Goal: Navigation & Orientation: Go to known website

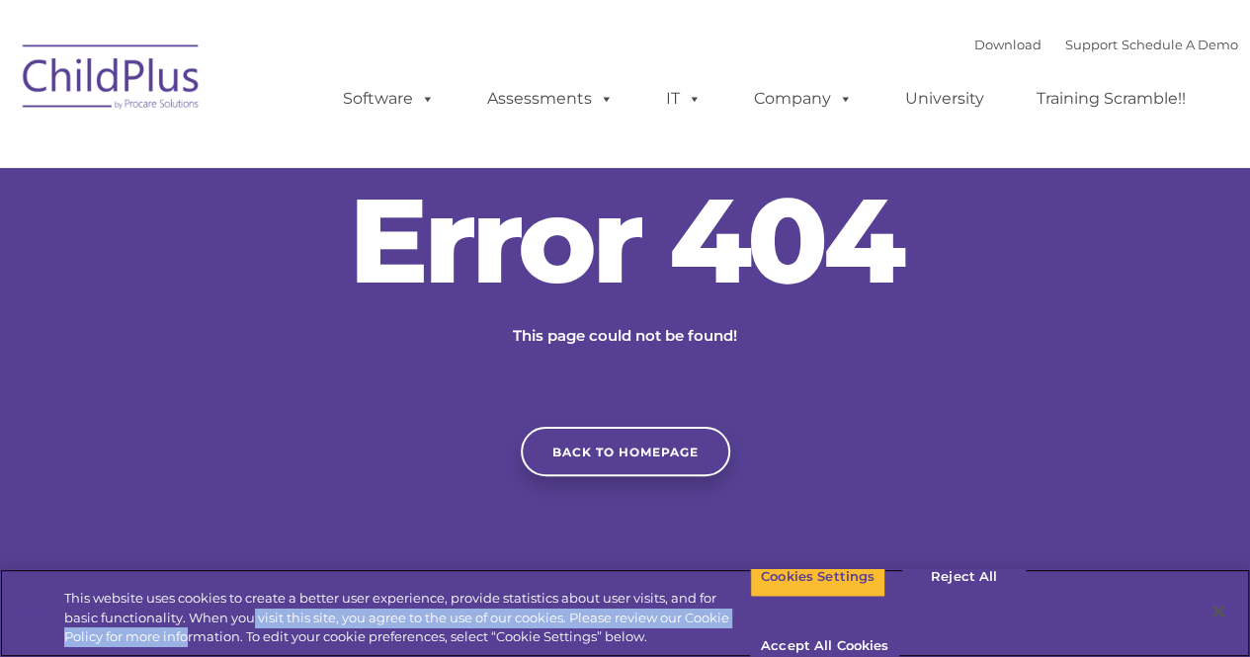
drag, startPoint x: 298, startPoint y: 605, endPoint x: 269, endPoint y: 505, distance: 103.9
click at [305, 594] on div "This website uses cookies to create a better user experience, provide statistic…" at bounding box center [407, 618] width 686 height 58
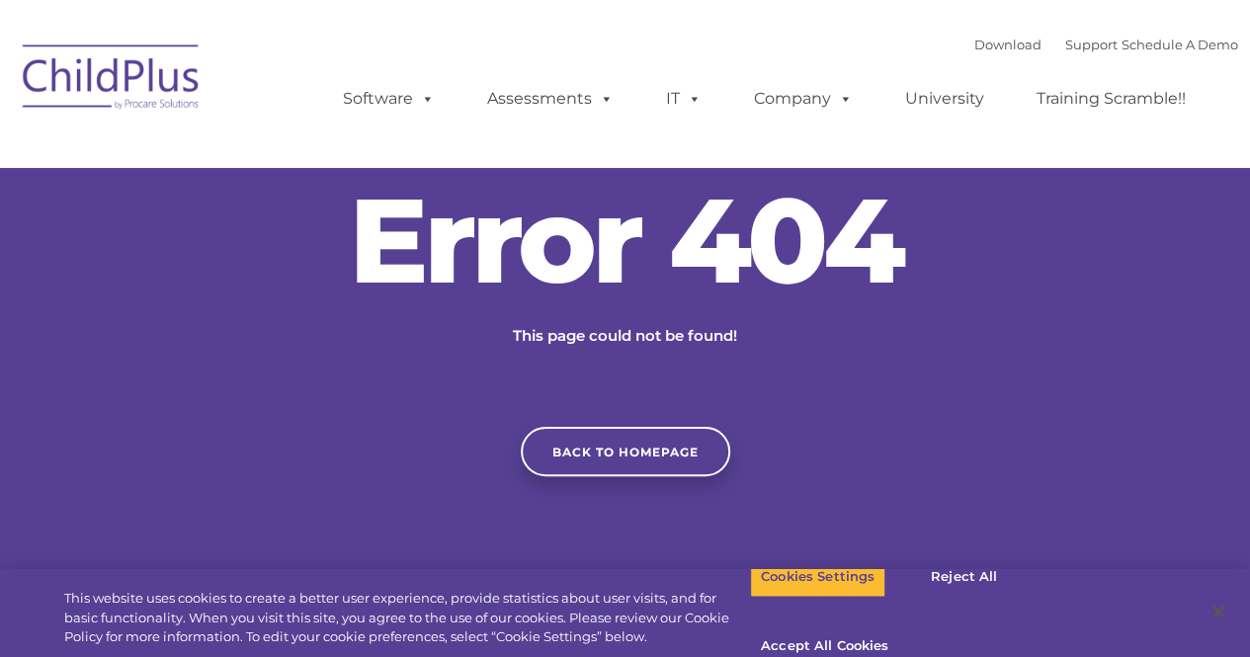
drag, startPoint x: 242, startPoint y: 404, endPoint x: 203, endPoint y: 357, distance: 61.8
click at [240, 402] on div "Error 404 This page could not be found! Back to homepage" at bounding box center [625, 329] width 1250 height 296
click at [234, 155] on nav "Download Support | Schedule A Demo  MENU MENU Software ChildPlus: The original…" at bounding box center [625, 84] width 1250 height 168
drag, startPoint x: 277, startPoint y: 242, endPoint x: 271, endPoint y: 214, distance: 29.3
click at [273, 222] on div "Error 404 This page could not be found! Back to homepage" at bounding box center [625, 329] width 1250 height 296
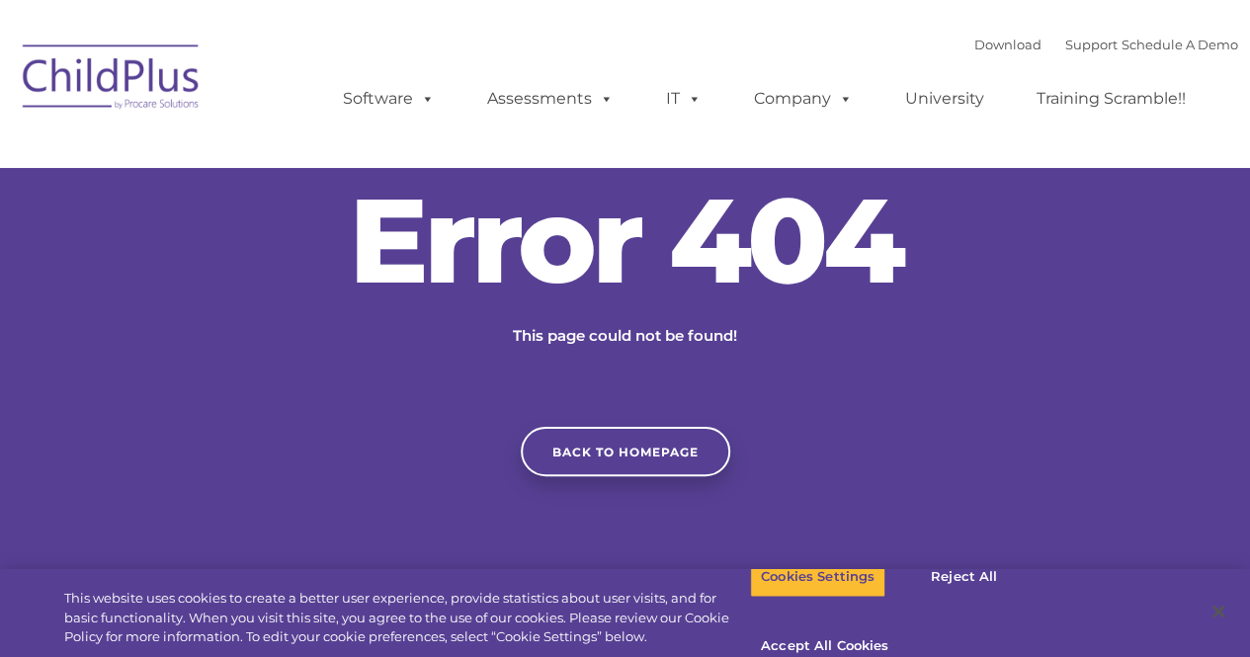
click at [311, 115] on ul "Software ChildPlus: The original and most widely-used Head Start data managemen…" at bounding box center [770, 98] width 935 height 79
click at [361, 300] on h2 "Error 404" at bounding box center [625, 240] width 593 height 119
drag, startPoint x: 337, startPoint y: 160, endPoint x: 364, endPoint y: 138, distance: 34.4
click at [336, 160] on nav "Download Support | Schedule A Demo  MENU MENU Software ChildPlus: The original…" at bounding box center [625, 84] width 1250 height 168
